Goal: Obtain resource: Download file/media

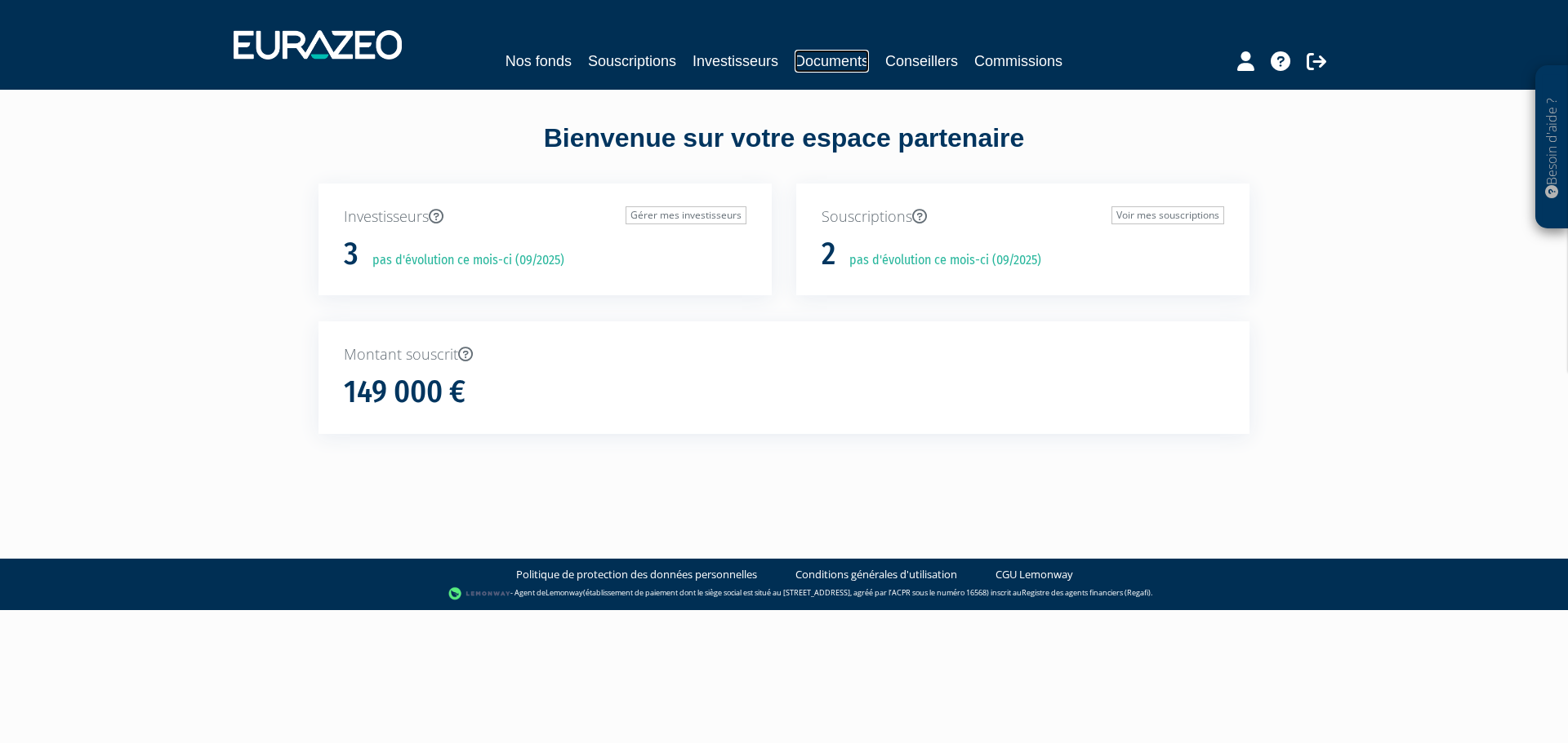
click at [835, 59] on link "Documents" at bounding box center [831, 61] width 74 height 23
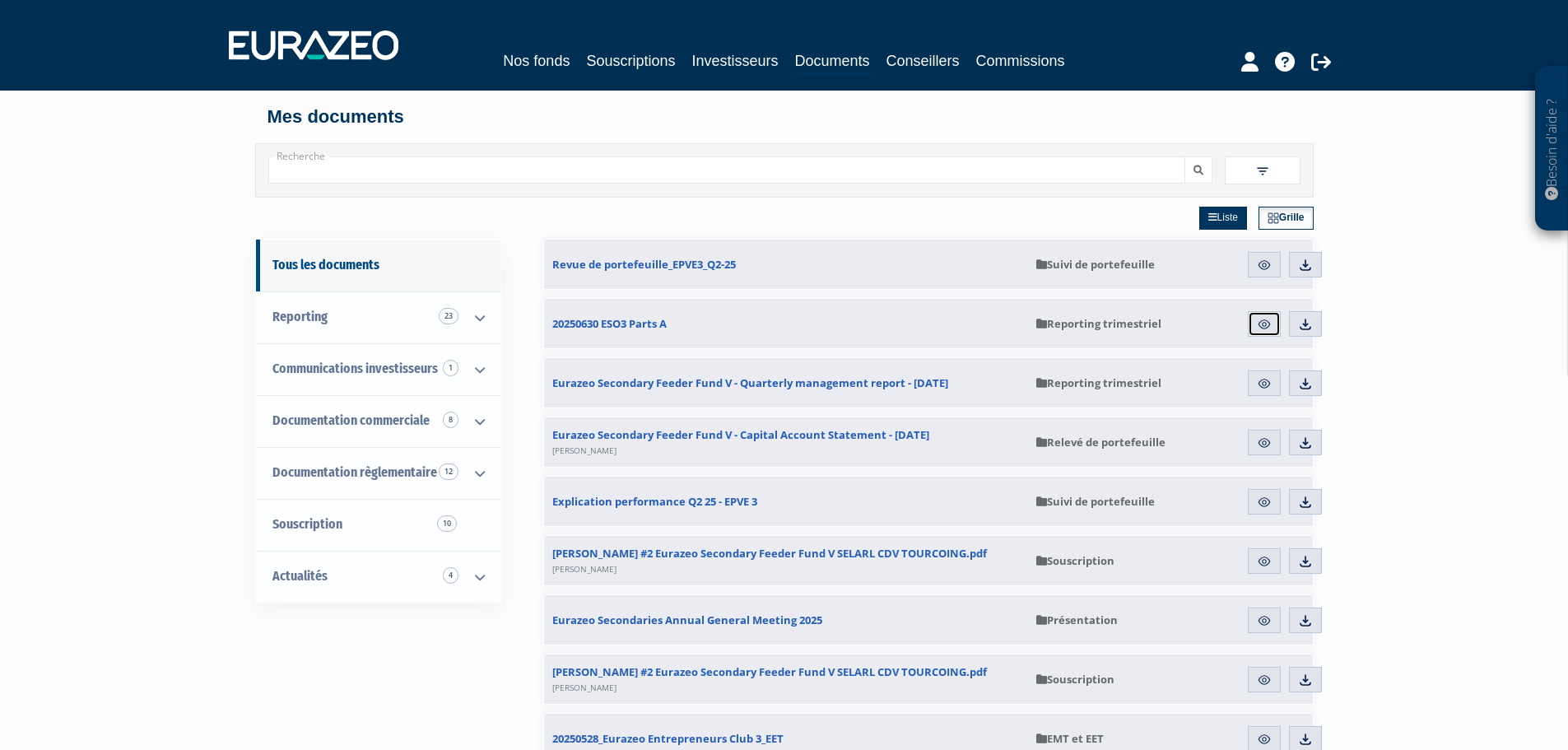
click at [1260, 323] on img at bounding box center [1263, 323] width 14 height 14
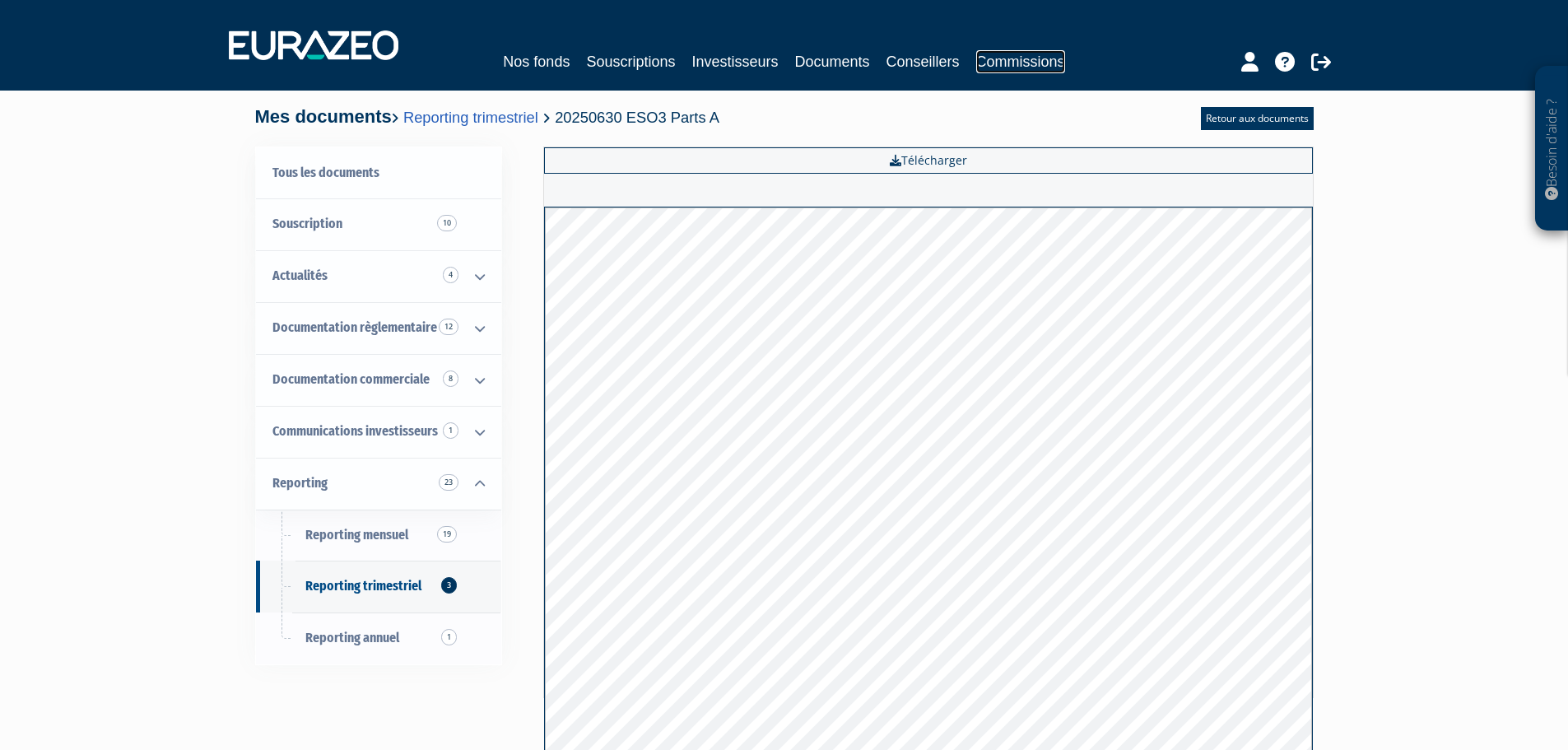
click at [1001, 67] on link "Commissions" at bounding box center [1020, 61] width 88 height 23
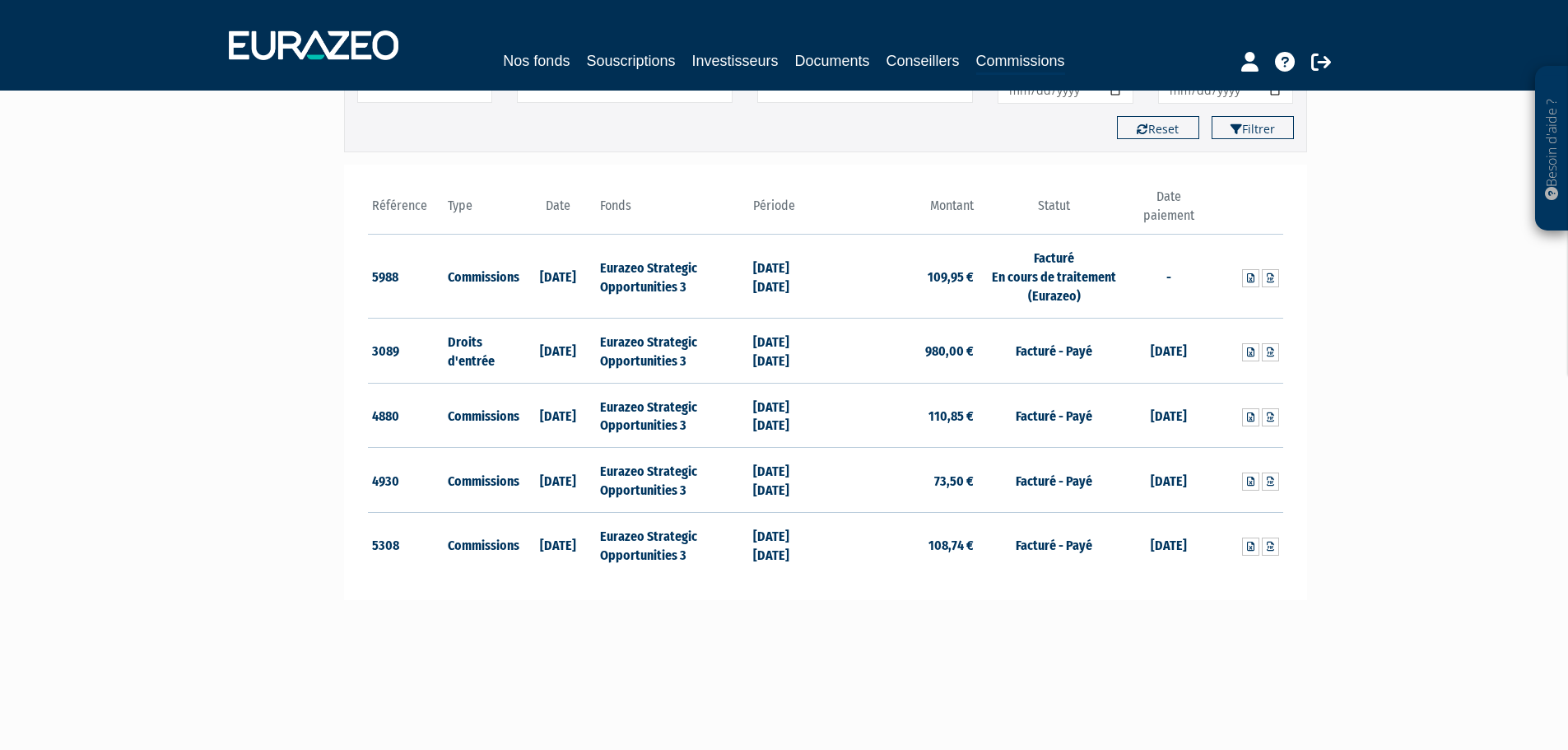
scroll to position [164, 0]
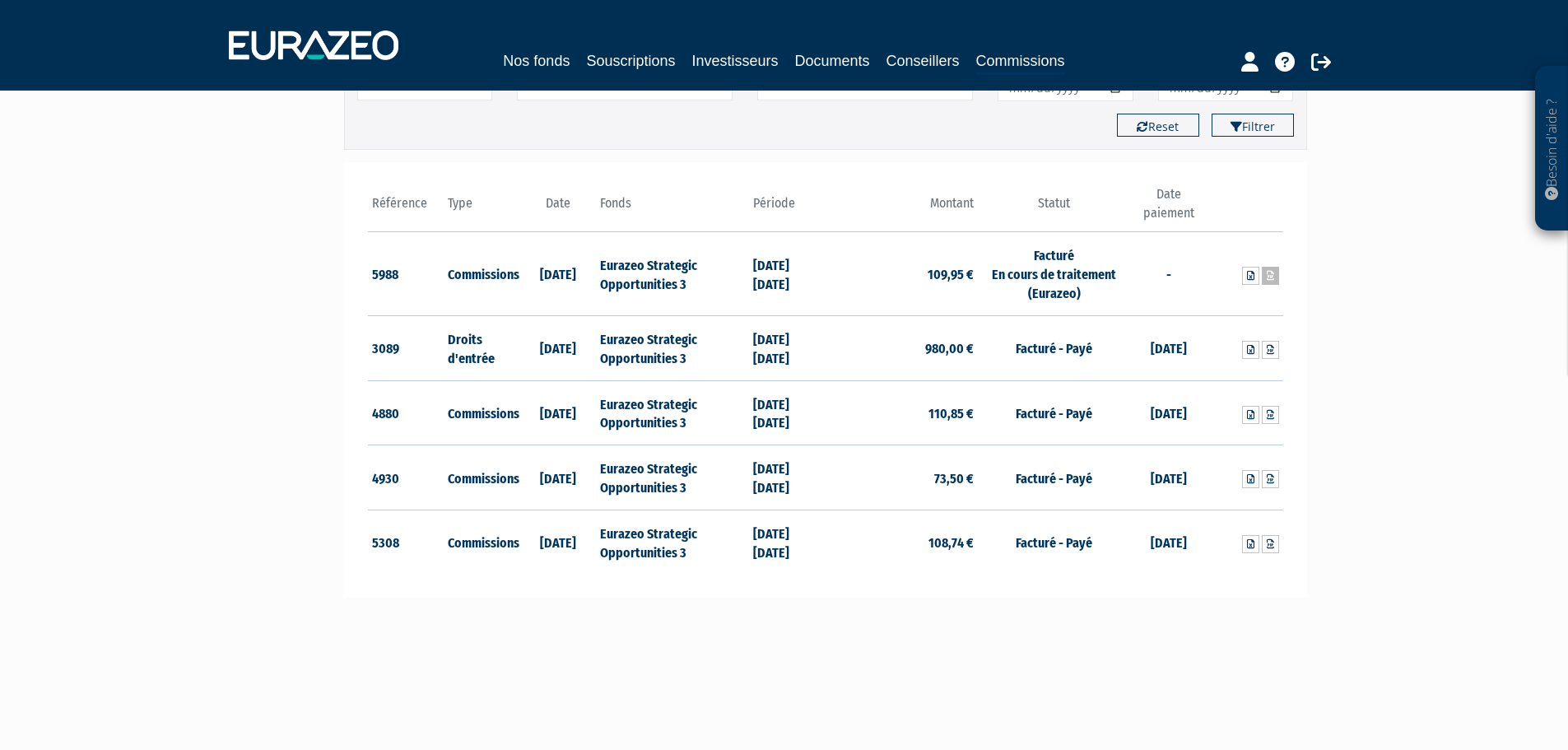
click at [1270, 274] on icon at bounding box center [1270, 276] width 8 height 10
click at [579, 670] on main "Filtrer Type Droits d'entrée Commissions + Fonds + +" at bounding box center [619, 408] width 634 height 750
click at [413, 664] on main "Filtrer Type Droits d'entrée Commissions + Fonds + +" at bounding box center [619, 408] width 634 height 750
click at [631, 690] on main "Filtrer Type Droits d'entrée Commissions + Fonds + +" at bounding box center [619, 408] width 634 height 750
